Goal: Task Accomplishment & Management: Manage account settings

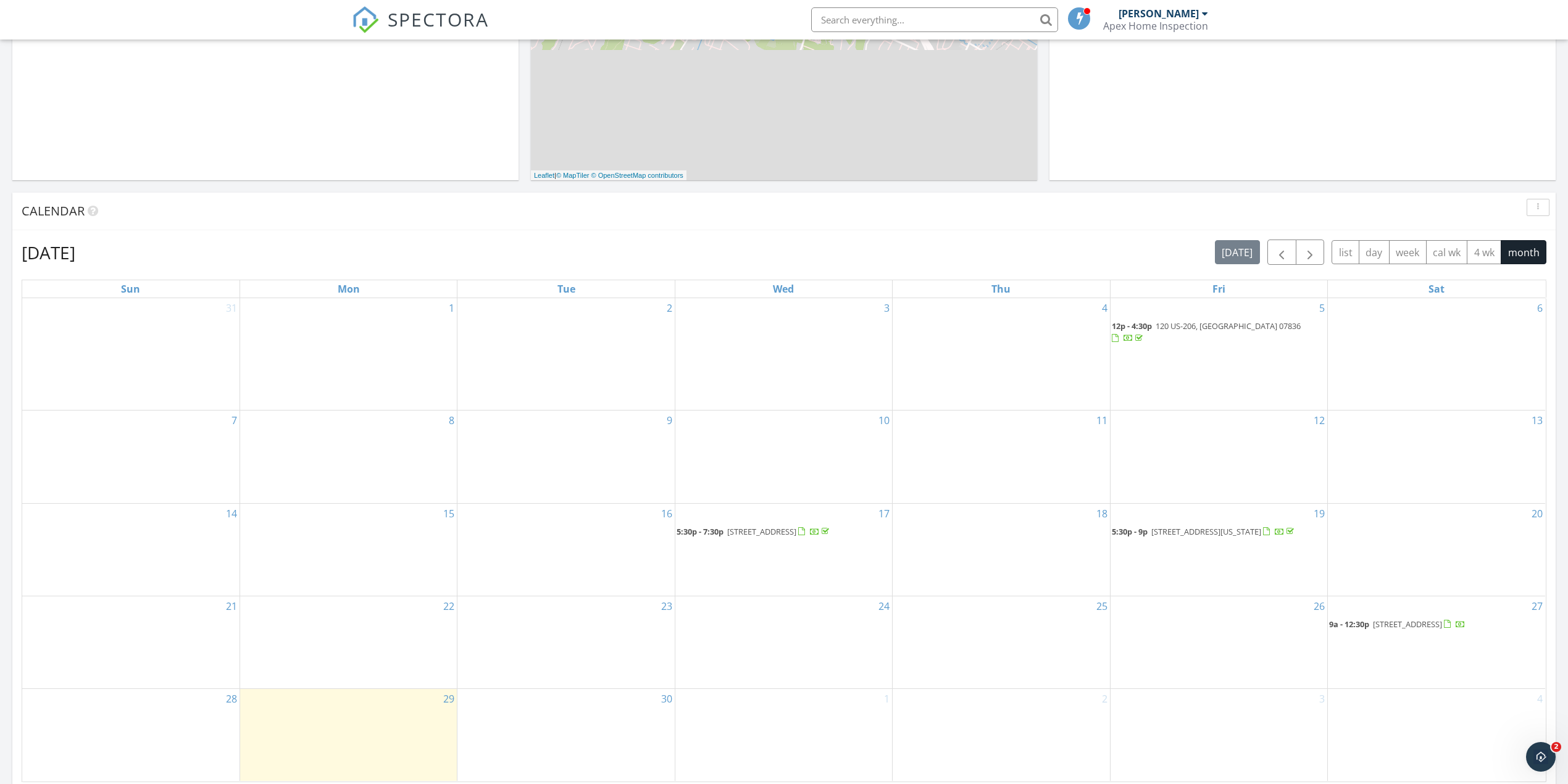
scroll to position [494, 0]
click at [1235, 521] on span "[STREET_ADDRESS][US_STATE]" at bounding box center [1206, 526] width 110 height 11
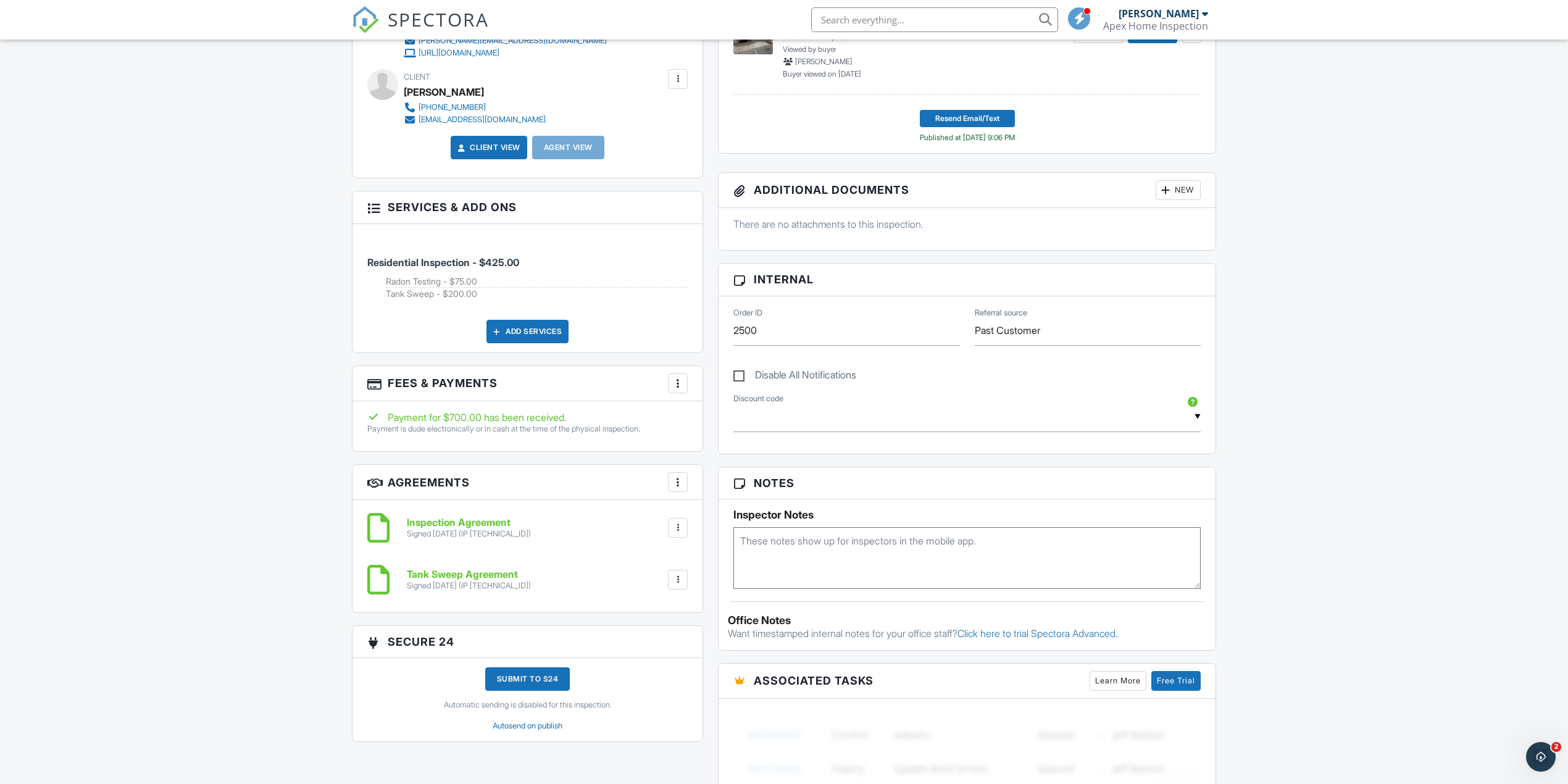
scroll to position [494, 0]
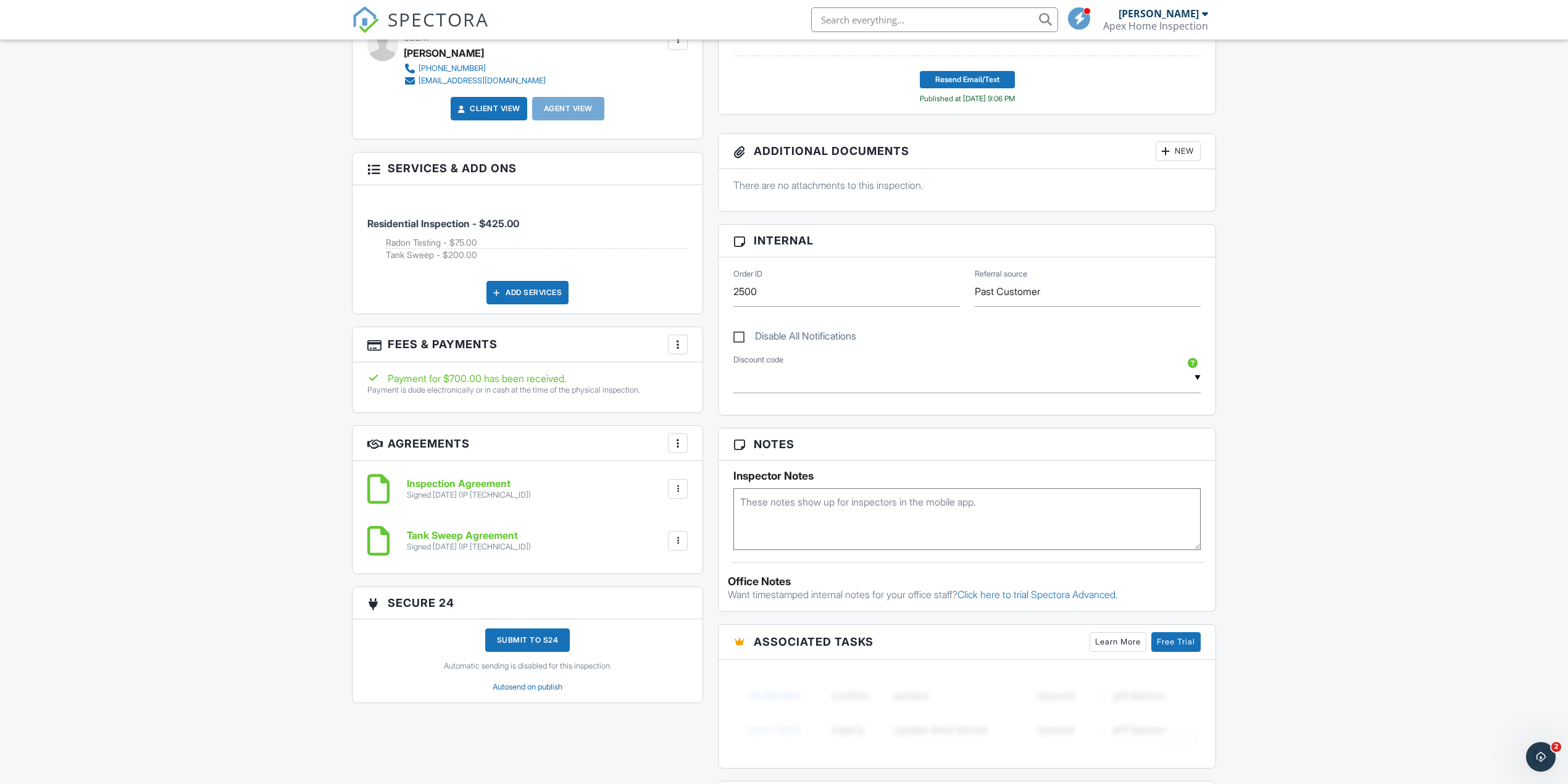
click at [687, 346] on div "More" at bounding box center [678, 344] width 20 height 20
click at [736, 442] on li "View Invoice" at bounding box center [740, 444] width 129 height 31
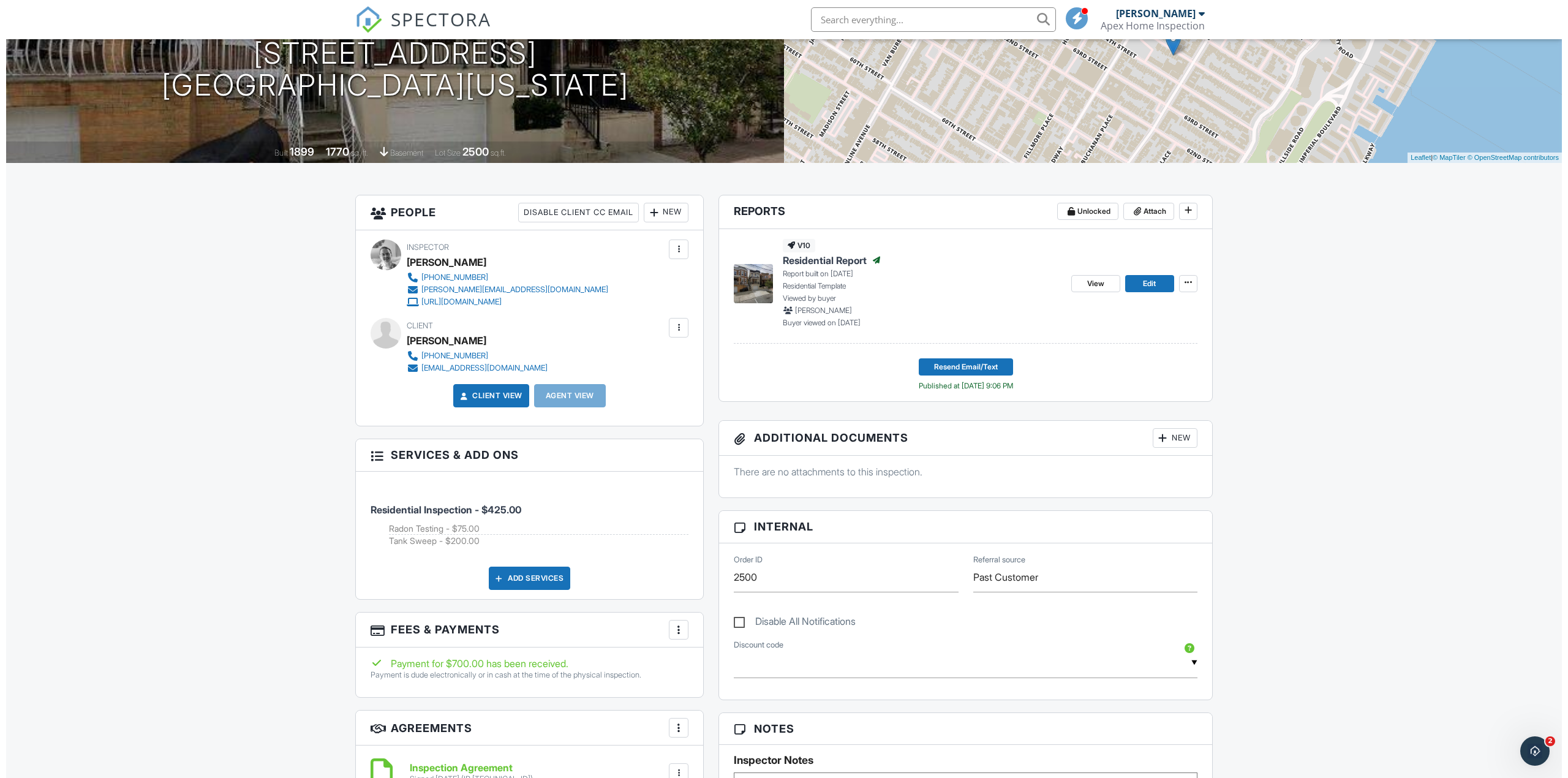
scroll to position [163, 0]
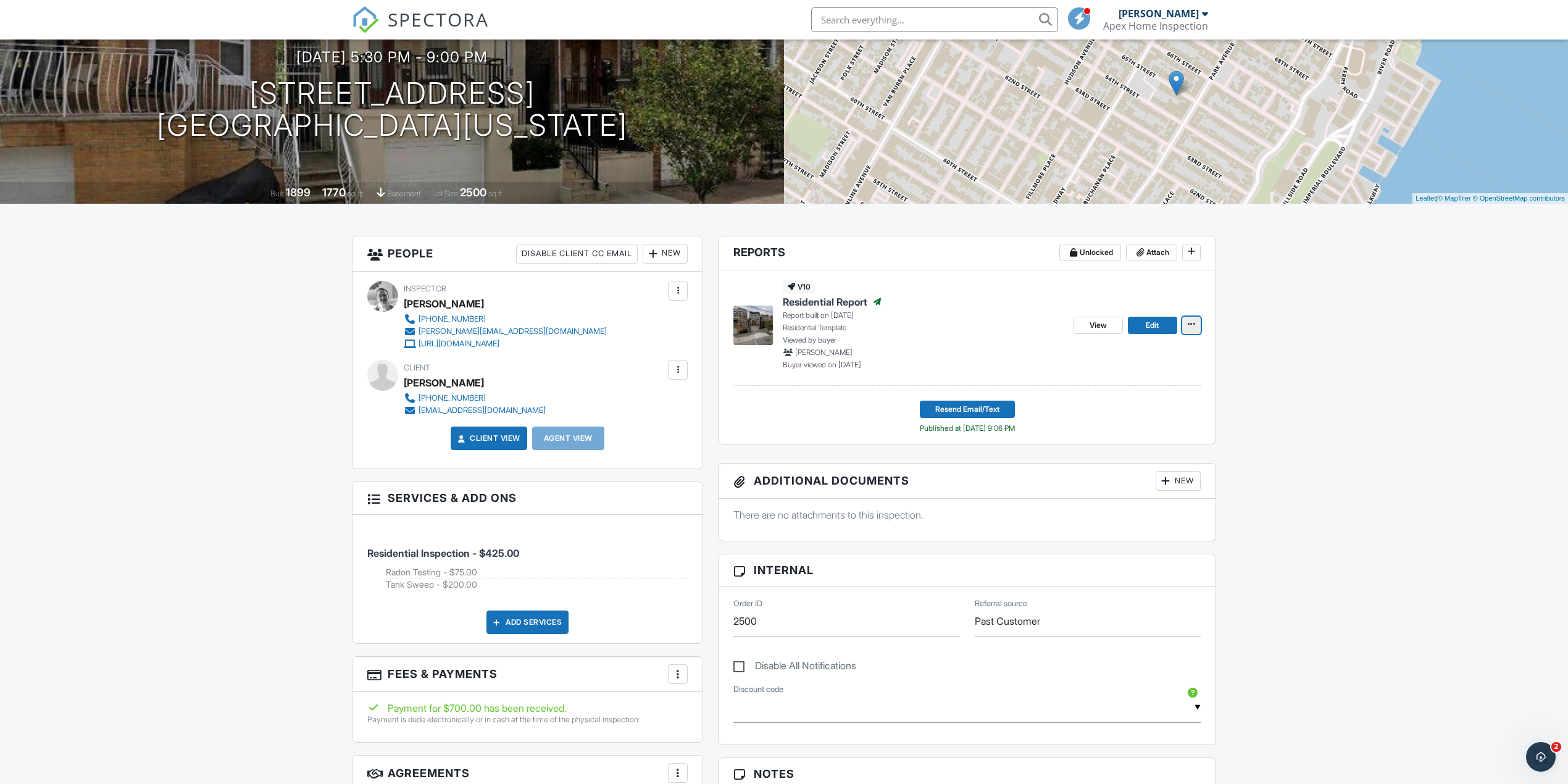
click at [1186, 324] on span at bounding box center [1191, 323] width 12 height 12
click at [959, 343] on p "Viewed by buyer" at bounding box center [923, 340] width 281 height 11
click at [1139, 252] on icon at bounding box center [1140, 252] width 7 height 8
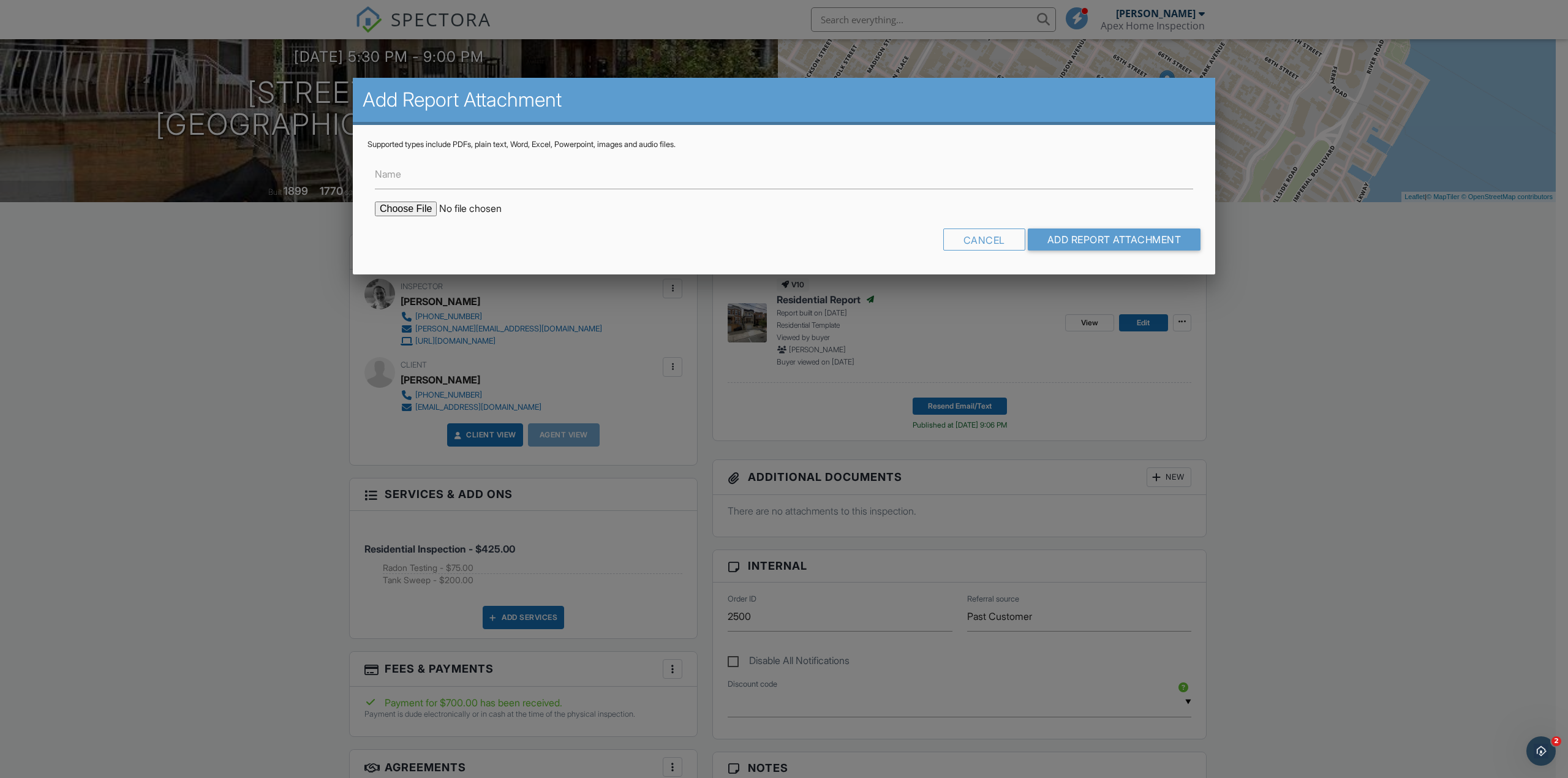
click at [414, 199] on form "Name Cancel Add Report Attachment" at bounding box center [784, 205] width 833 height 110
click at [415, 212] on input "file" at bounding box center [479, 209] width 208 height 15
type input "C:\fakepath\113 65th west newyork.pdf"
drag, startPoint x: 1142, startPoint y: 240, endPoint x: 627, endPoint y: 243, distance: 515.0
click at [627, 243] on div "Cancel Add Report Attachment" at bounding box center [784, 244] width 833 height 31
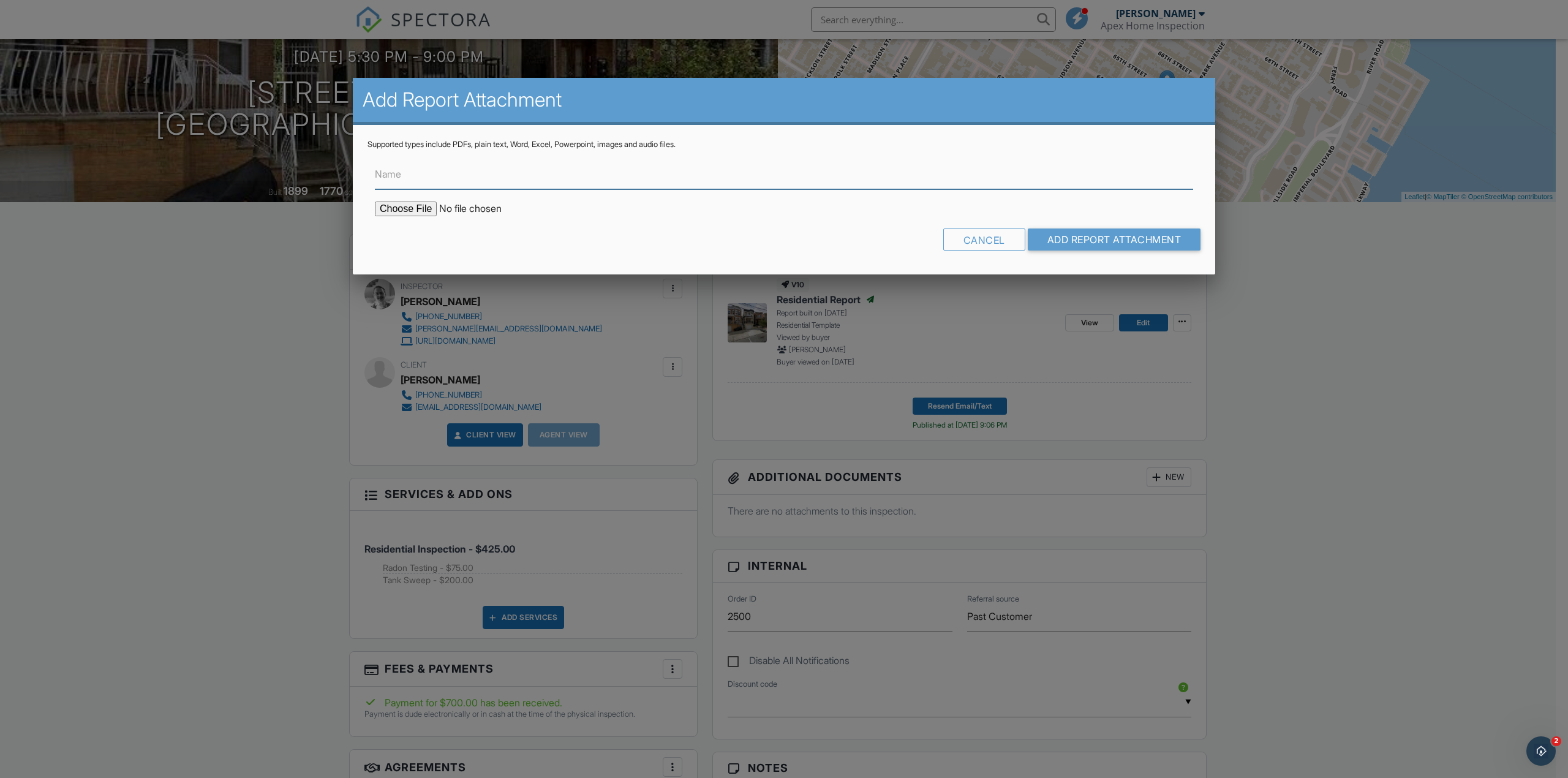
click at [618, 174] on input "Name" at bounding box center [784, 174] width 819 height 30
type input "Radon Report"
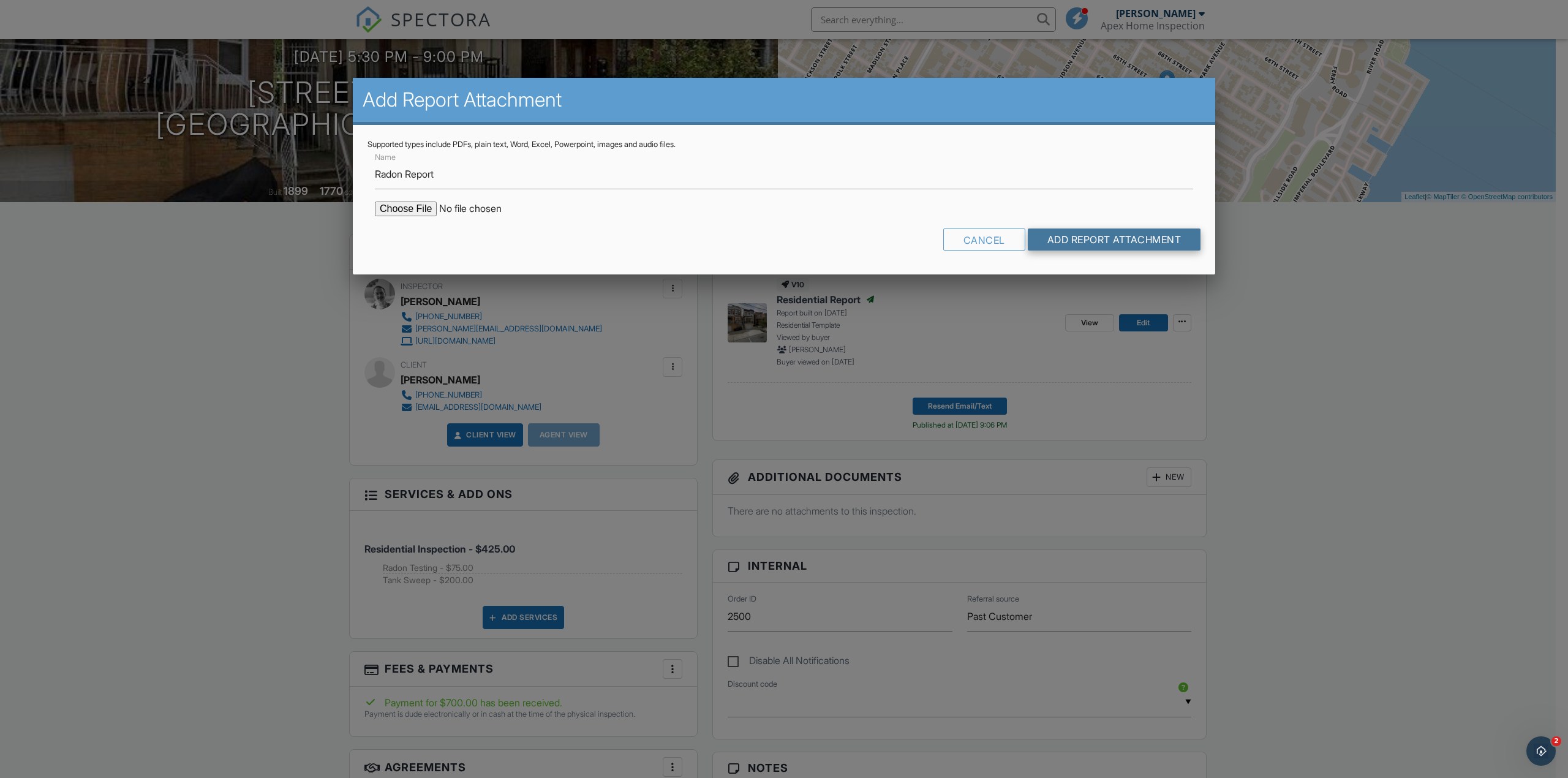
click at [1165, 238] on input "Add Report Attachment" at bounding box center [1115, 239] width 173 height 22
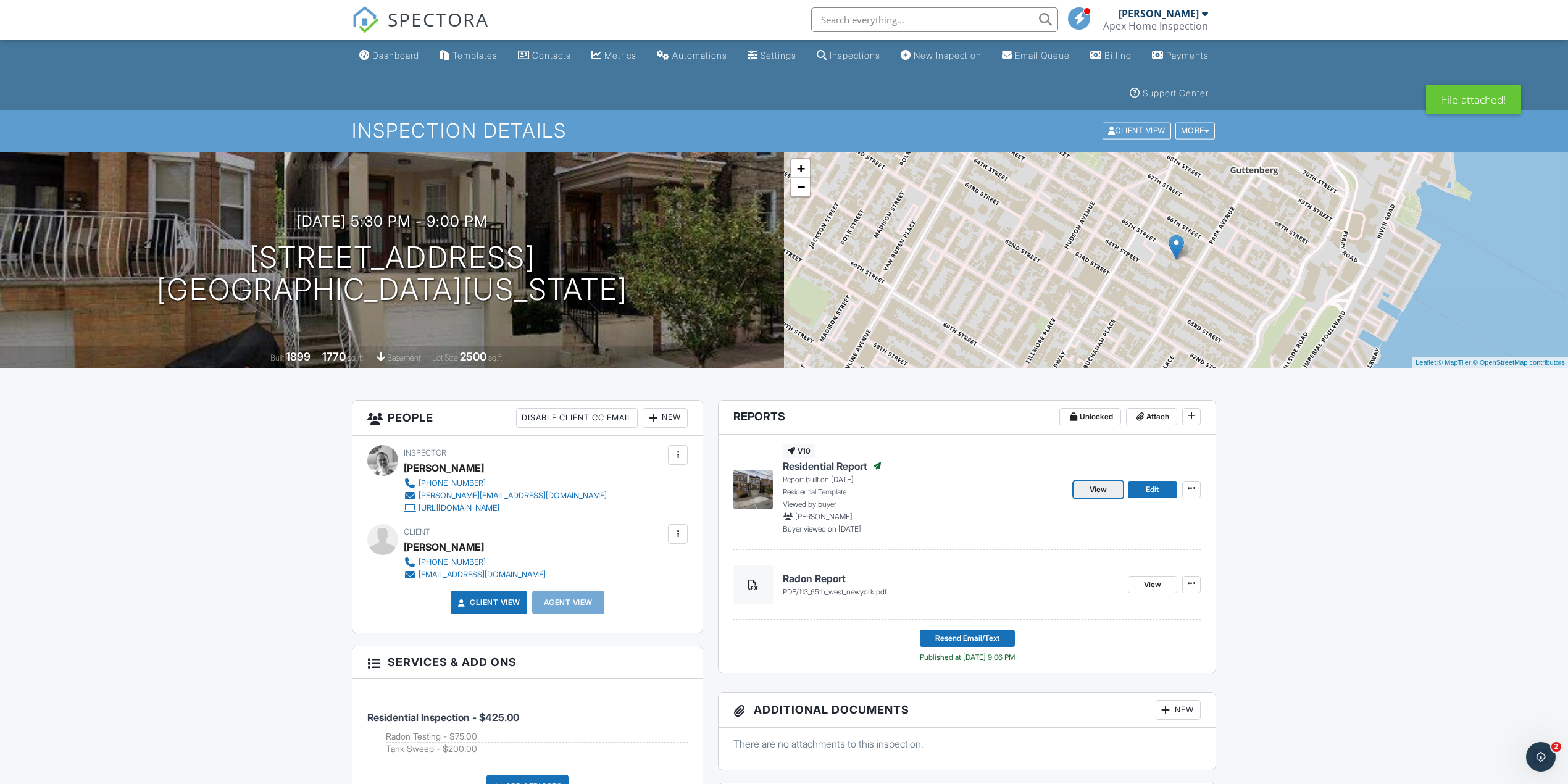
click at [1100, 495] on span "View" at bounding box center [1098, 489] width 17 height 12
